Goal: Book appointment/travel/reservation

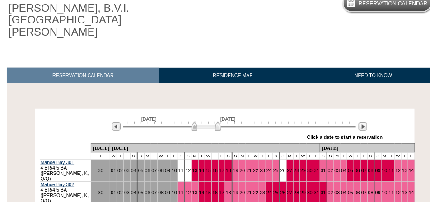
scroll to position [158, 0]
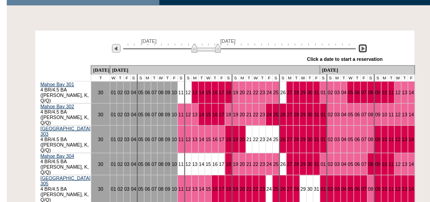
click at [361, 44] on img at bounding box center [363, 48] width 9 height 9
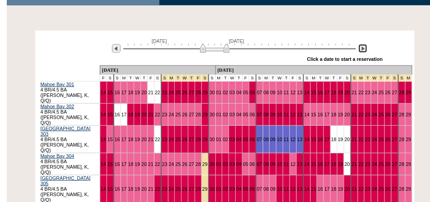
click at [361, 44] on img at bounding box center [363, 48] width 9 height 9
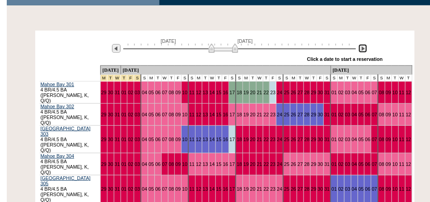
click at [361, 44] on img at bounding box center [363, 48] width 9 height 9
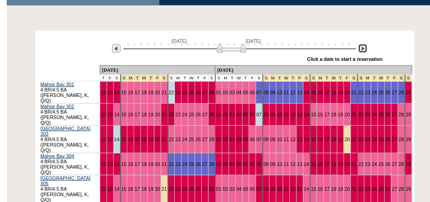
click at [361, 44] on img at bounding box center [363, 48] width 9 height 9
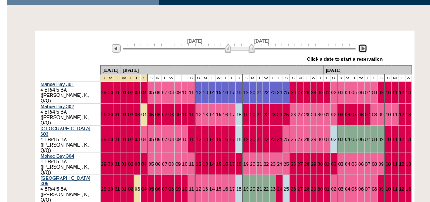
click at [361, 44] on img at bounding box center [363, 48] width 9 height 9
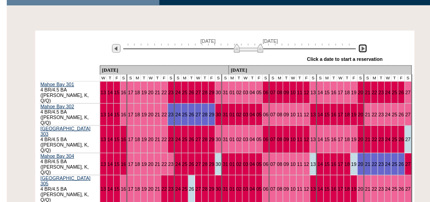
click at [361, 44] on img at bounding box center [363, 48] width 9 height 9
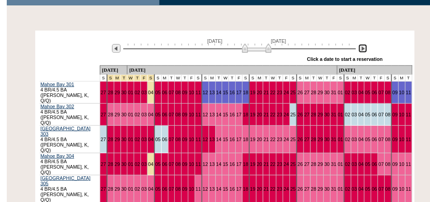
click at [364, 44] on img at bounding box center [363, 48] width 9 height 9
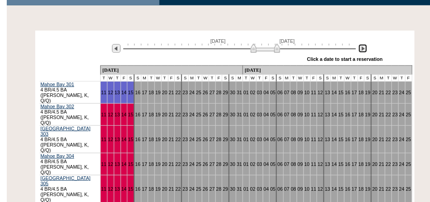
click at [364, 44] on img at bounding box center [363, 48] width 9 height 9
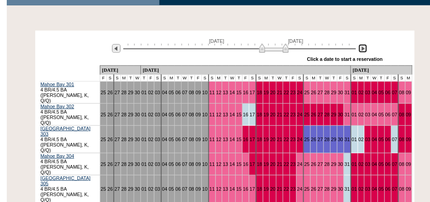
click at [364, 44] on img at bounding box center [363, 48] width 9 height 9
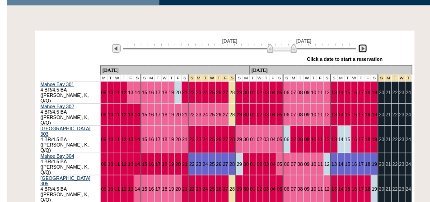
click at [364, 44] on img at bounding box center [363, 48] width 9 height 9
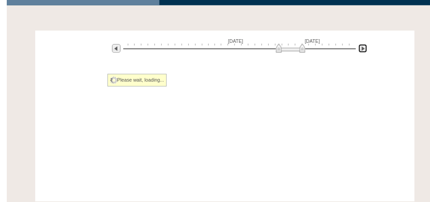
click at [364, 44] on img at bounding box center [363, 48] width 9 height 9
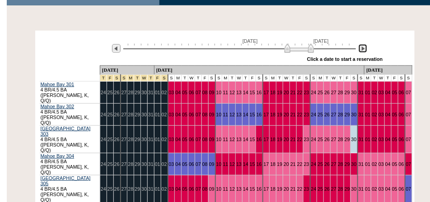
click at [364, 44] on img at bounding box center [363, 48] width 9 height 9
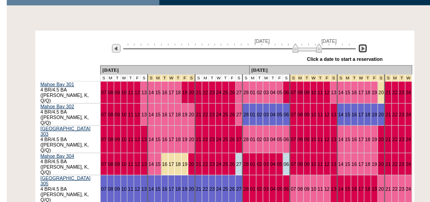
click at [364, 44] on img at bounding box center [363, 48] width 9 height 9
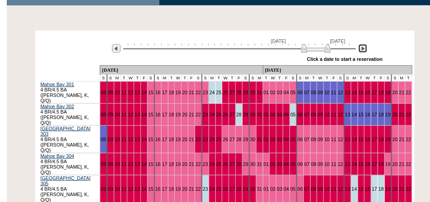
click at [364, 44] on img at bounding box center [363, 48] width 9 height 9
